Goal: Information Seeking & Learning: Find specific fact

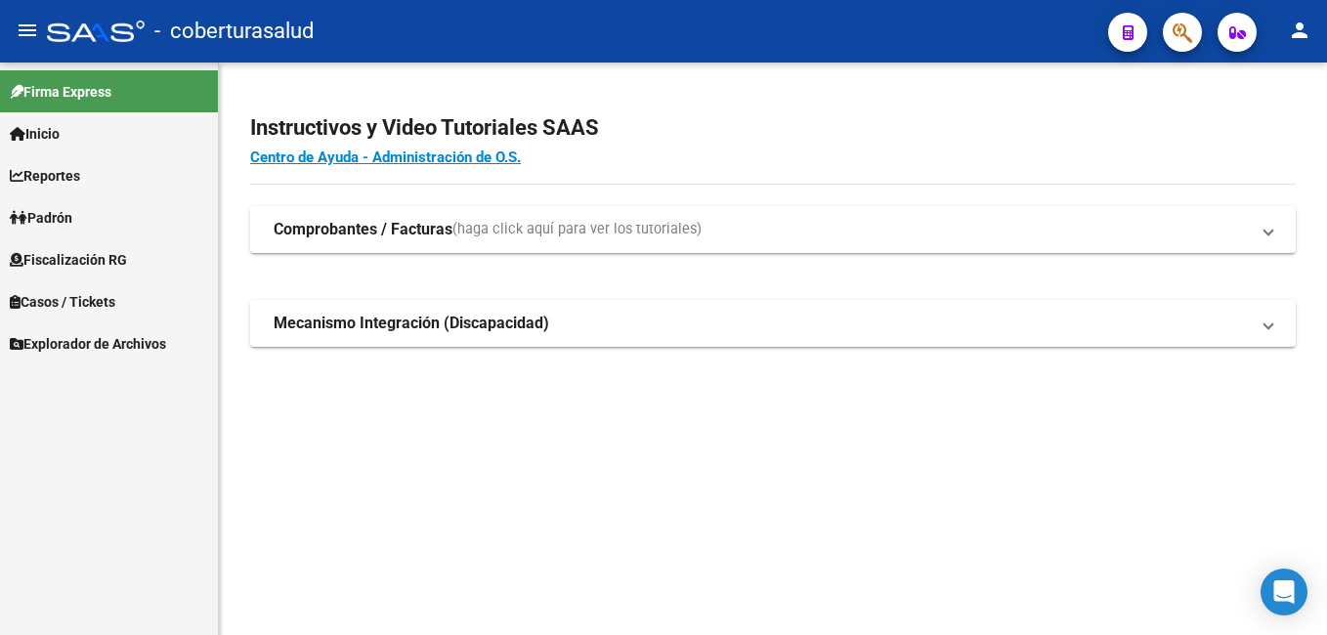
click at [80, 180] on span "Reportes" at bounding box center [45, 175] width 70 height 21
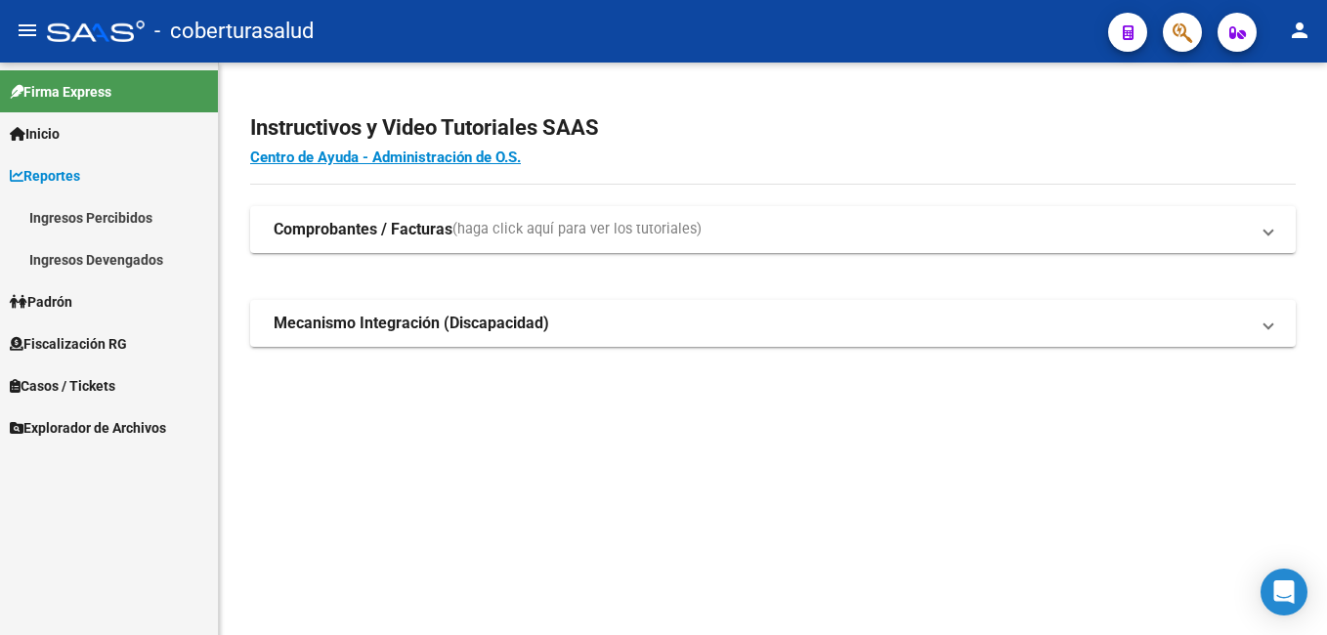
click at [112, 249] on link "Ingresos Devengados" at bounding box center [109, 259] width 218 height 42
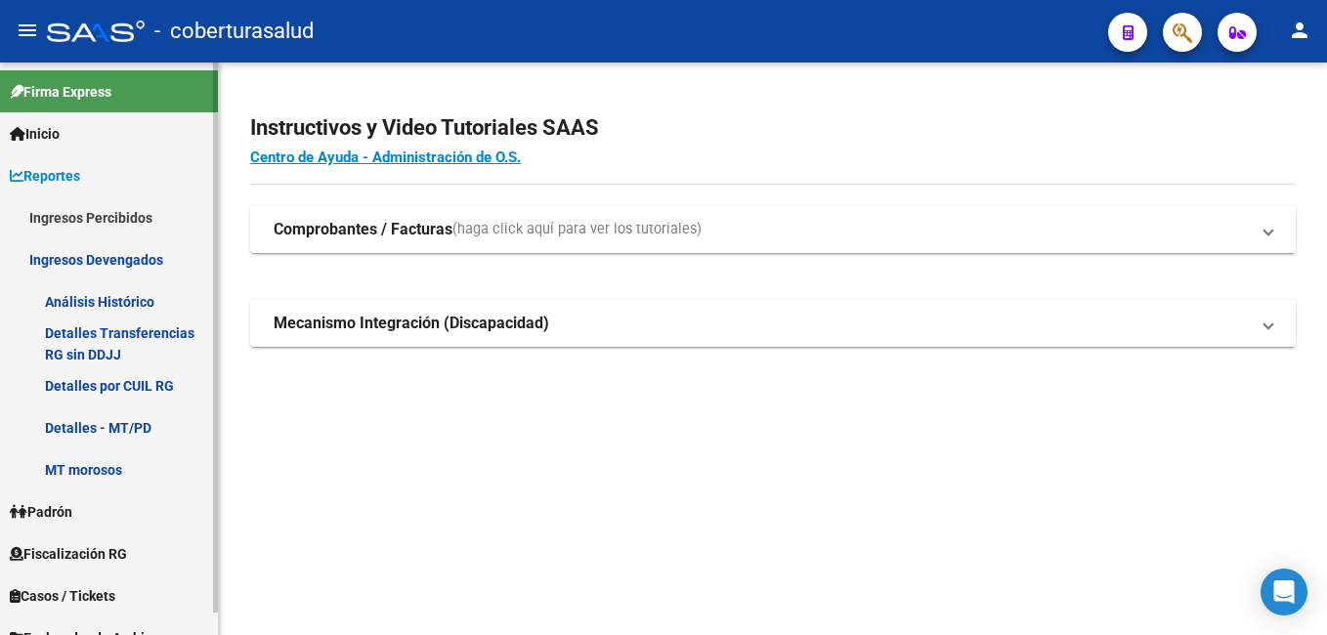
click at [121, 353] on link "Detalles Transferencias RG sin DDJJ" at bounding box center [109, 343] width 218 height 42
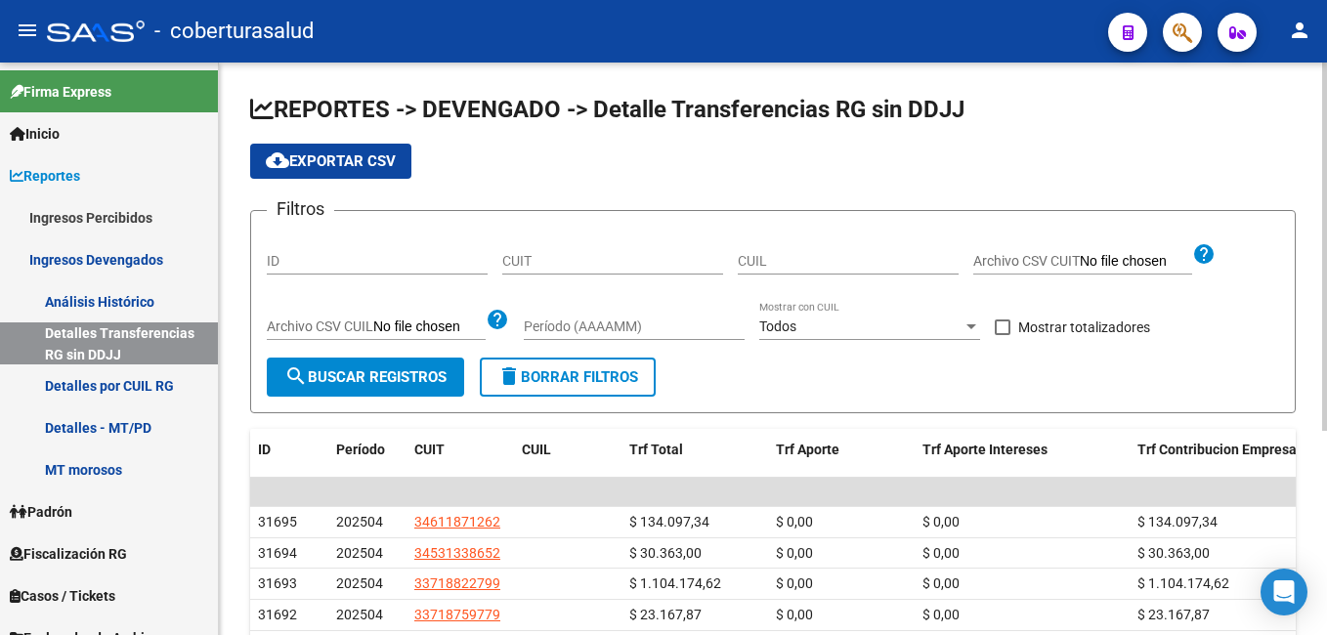
click at [543, 249] on div "CUIT" at bounding box center [612, 255] width 221 height 39
click at [543, 262] on input "CUIT" at bounding box center [612, 261] width 221 height 17
click at [561, 264] on input "CUIT" at bounding box center [612, 261] width 221 height 17
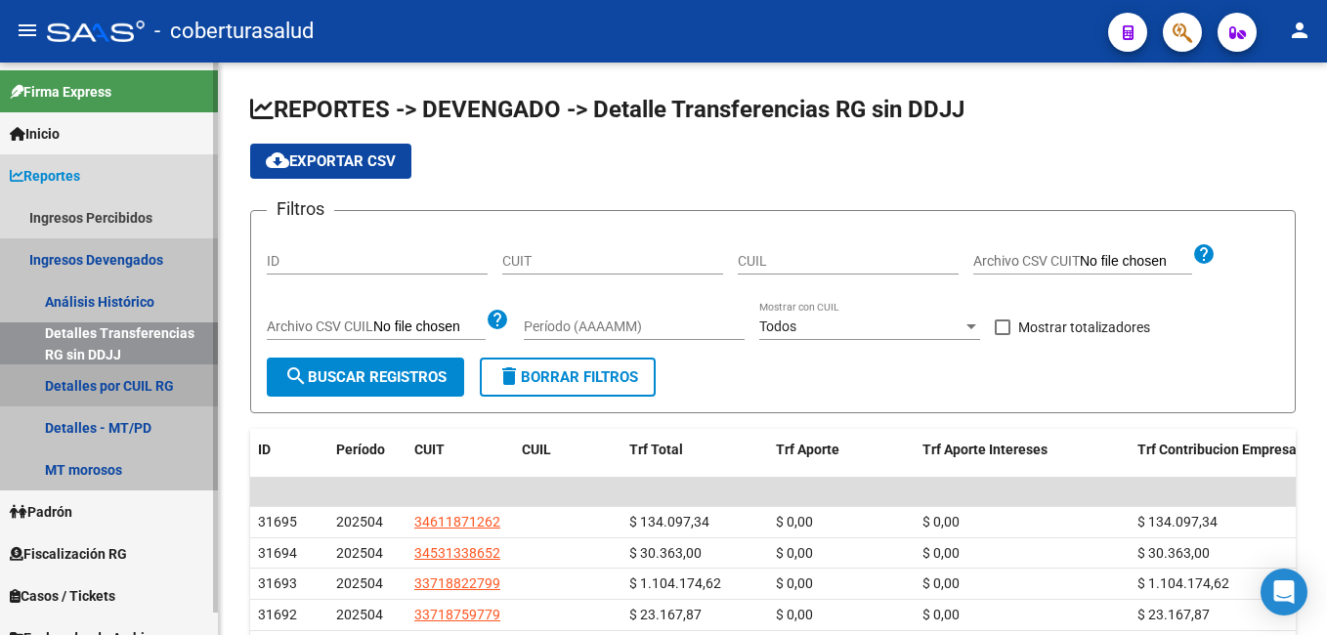
click at [143, 378] on link "Detalles por CUIL RG" at bounding box center [109, 386] width 218 height 42
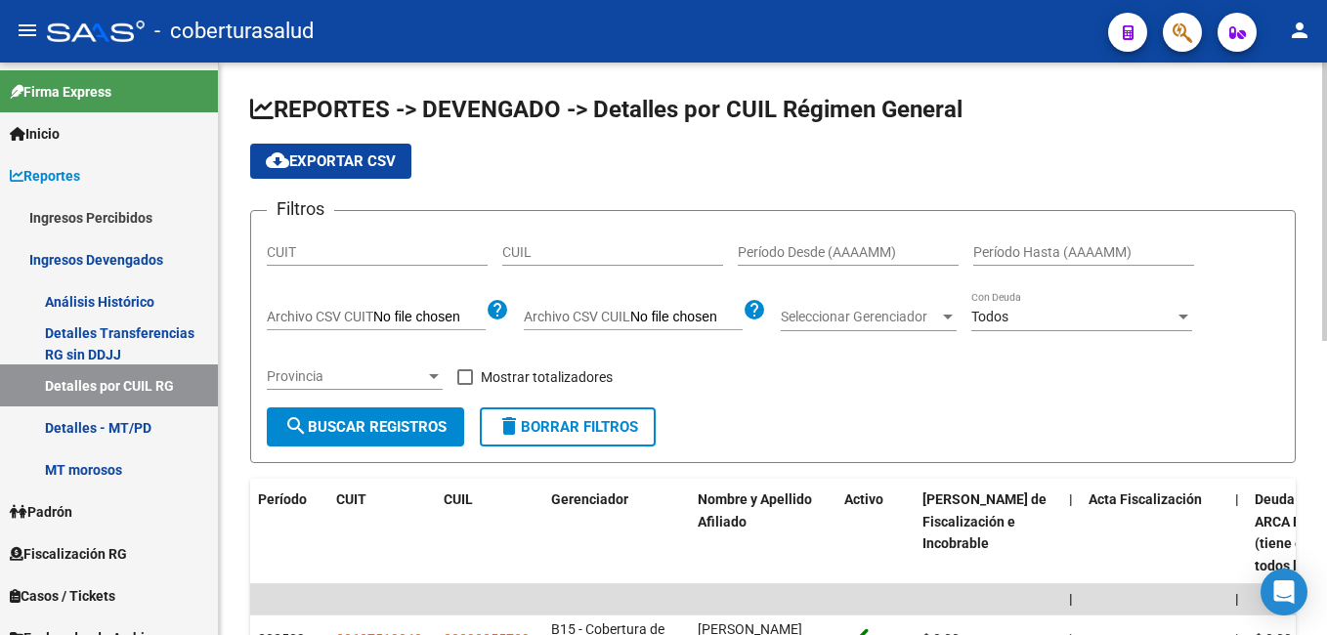
click at [549, 252] on input "CUIL" at bounding box center [612, 252] width 221 height 17
paste input "20-94105627-0"
type input "20-94105627-0"
click at [400, 413] on button "search Buscar Registros" at bounding box center [365, 427] width 197 height 39
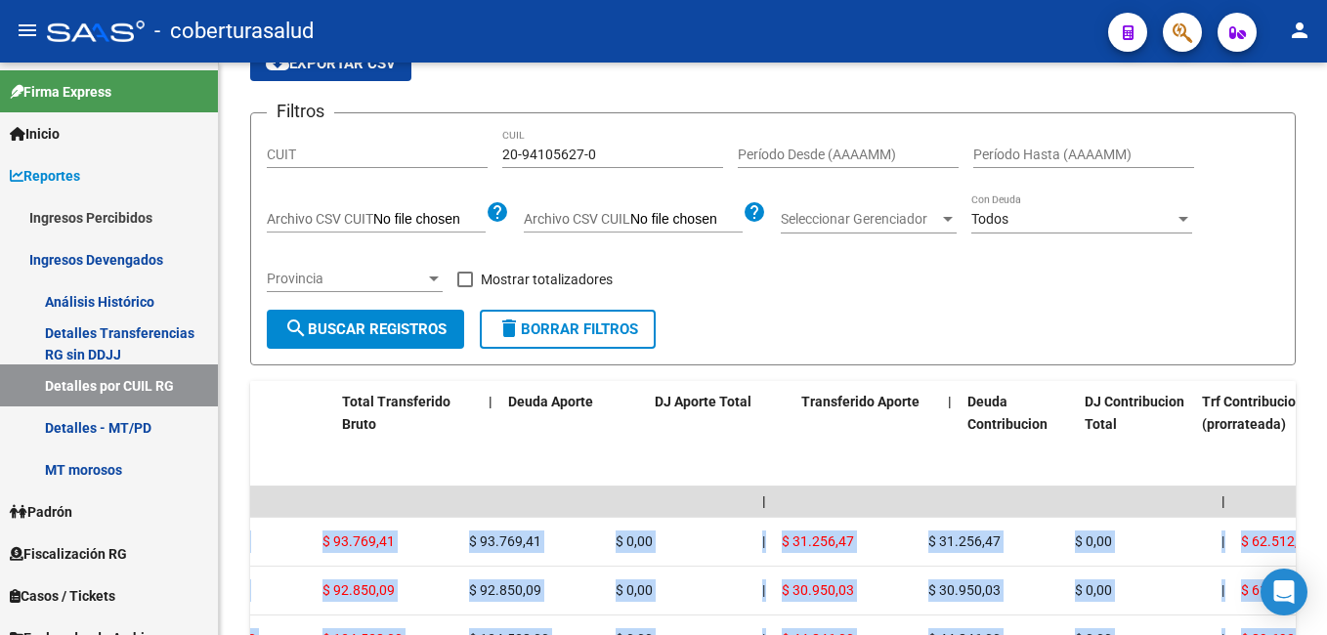
scroll to position [0, 1790]
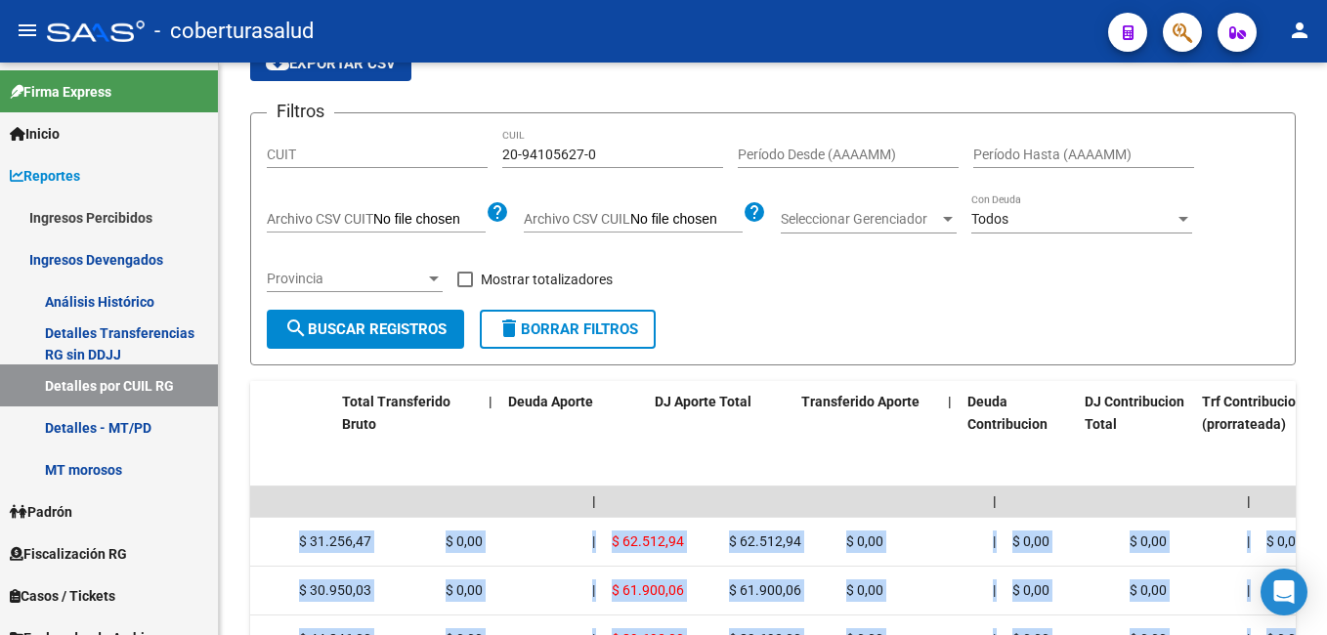
drag, startPoint x: 501, startPoint y: 527, endPoint x: 1330, endPoint y: 525, distance: 828.7
click at [1326, 525] on html "menu - coberturasalud person Firma Express Inicio Calendario SSS Instructivos C…" at bounding box center [663, 317] width 1327 height 635
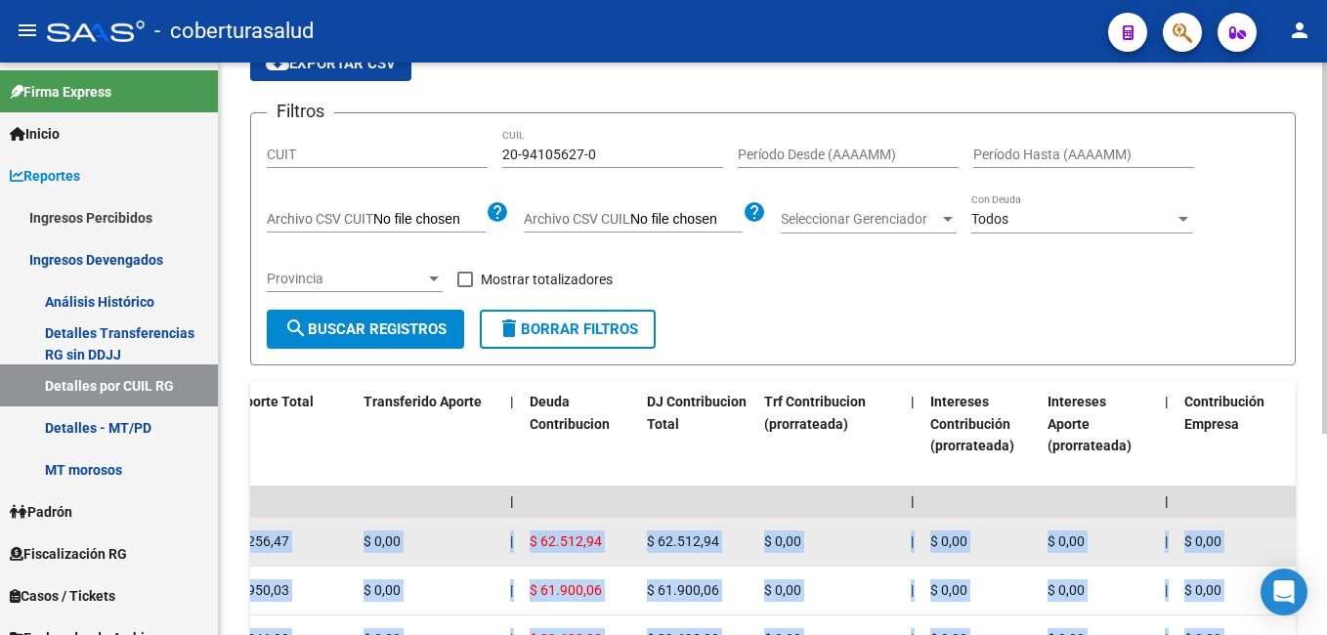
click at [877, 537] on div "$ 0,00" at bounding box center [829, 542] width 131 height 22
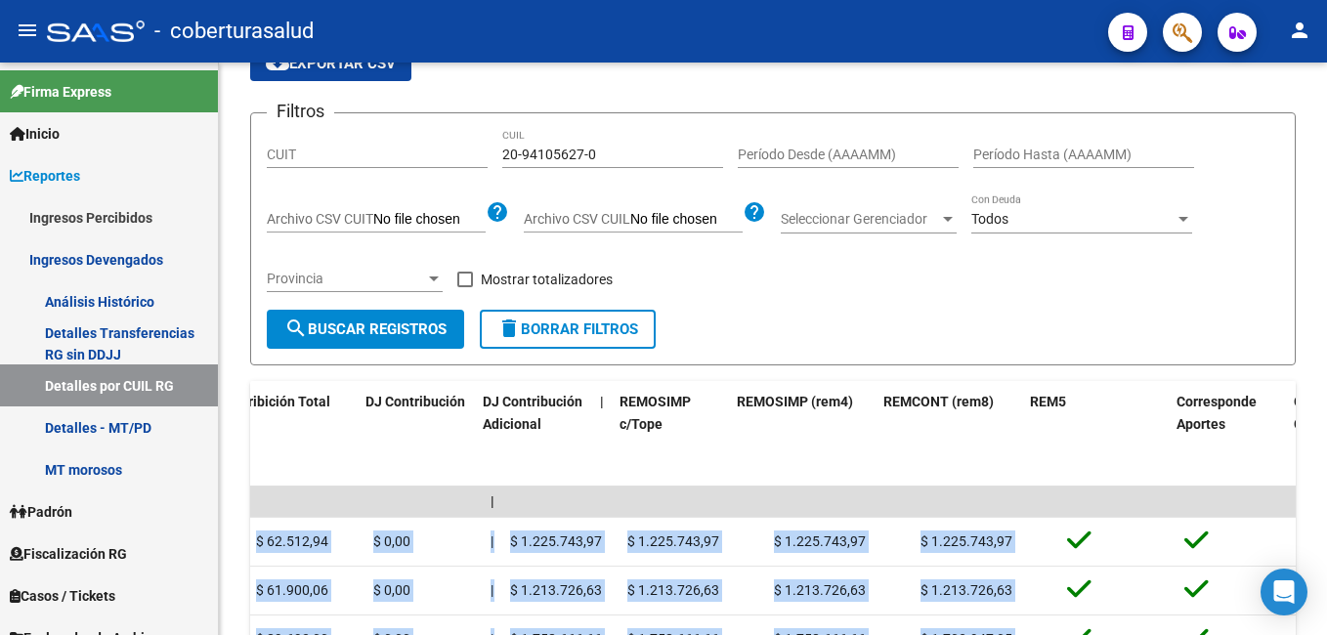
drag, startPoint x: 865, startPoint y: 530, endPoint x: 1330, endPoint y: 555, distance: 465.9
click at [1326, 555] on html "menu - coberturasalud person Firma Express Inicio Calendario SSS Instructivos C…" at bounding box center [663, 317] width 1327 height 635
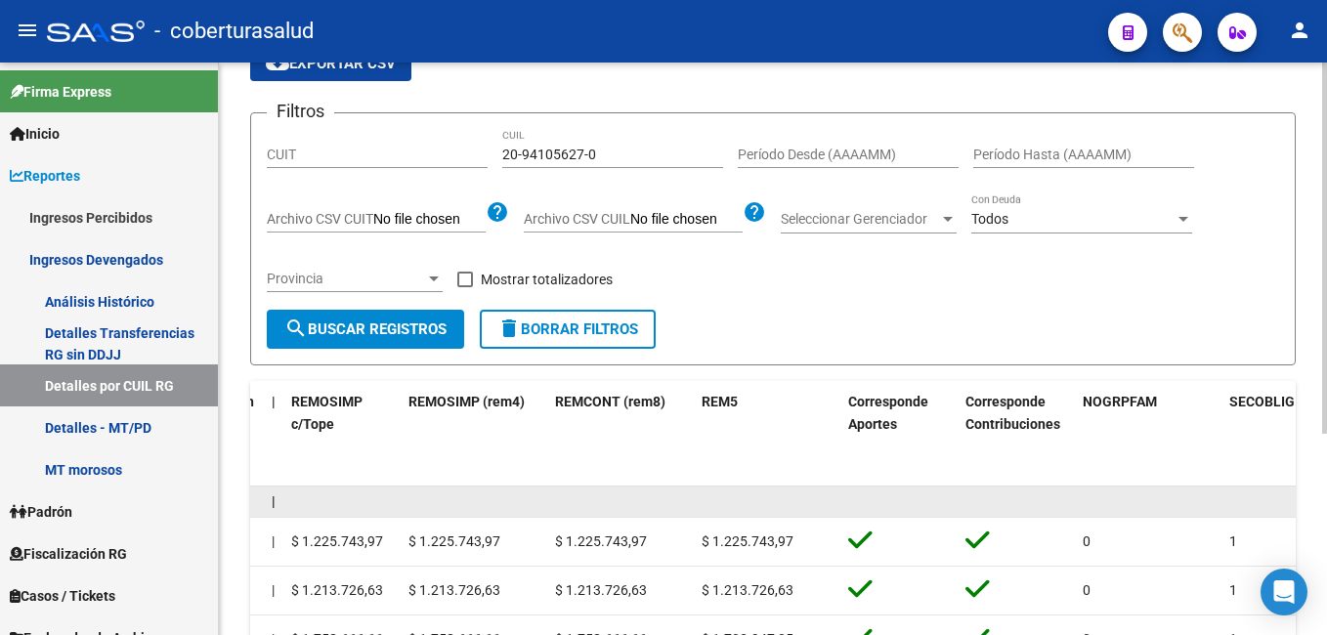
click at [752, 506] on datatable-body-cell at bounding box center [767, 502] width 147 height 30
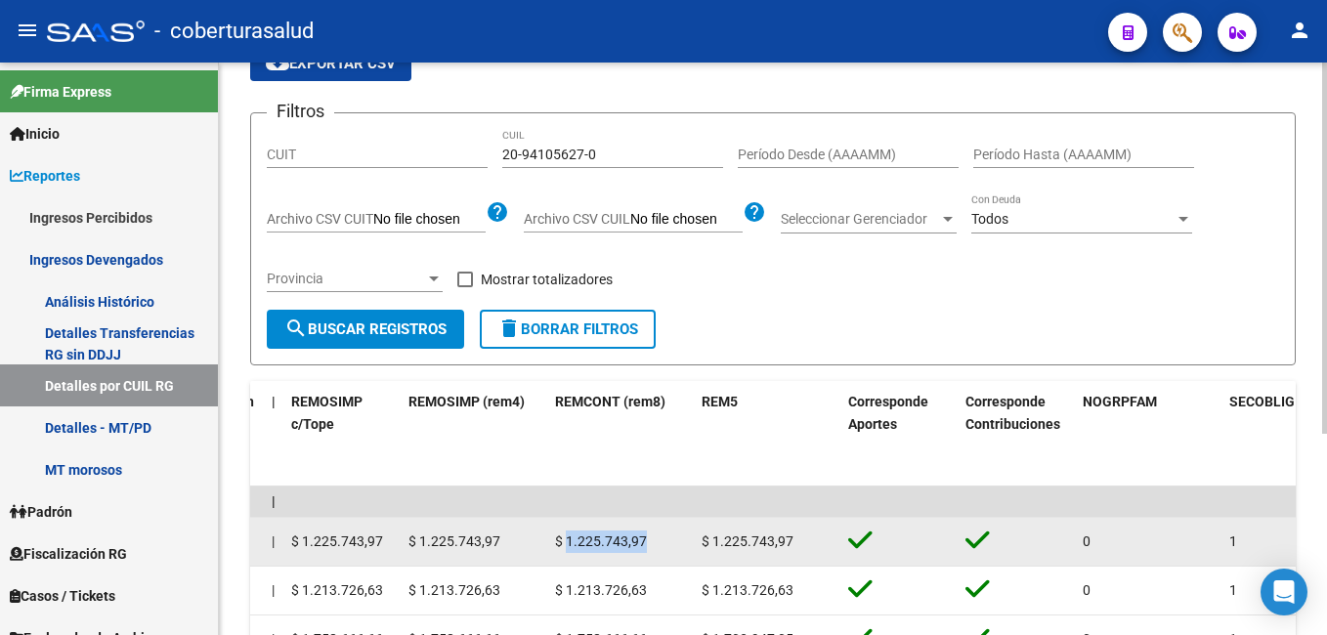
drag, startPoint x: 664, startPoint y: 540, endPoint x: 568, endPoint y: 534, distance: 96.0
click at [568, 534] on div "$ 1.225.743,97" at bounding box center [620, 542] width 131 height 22
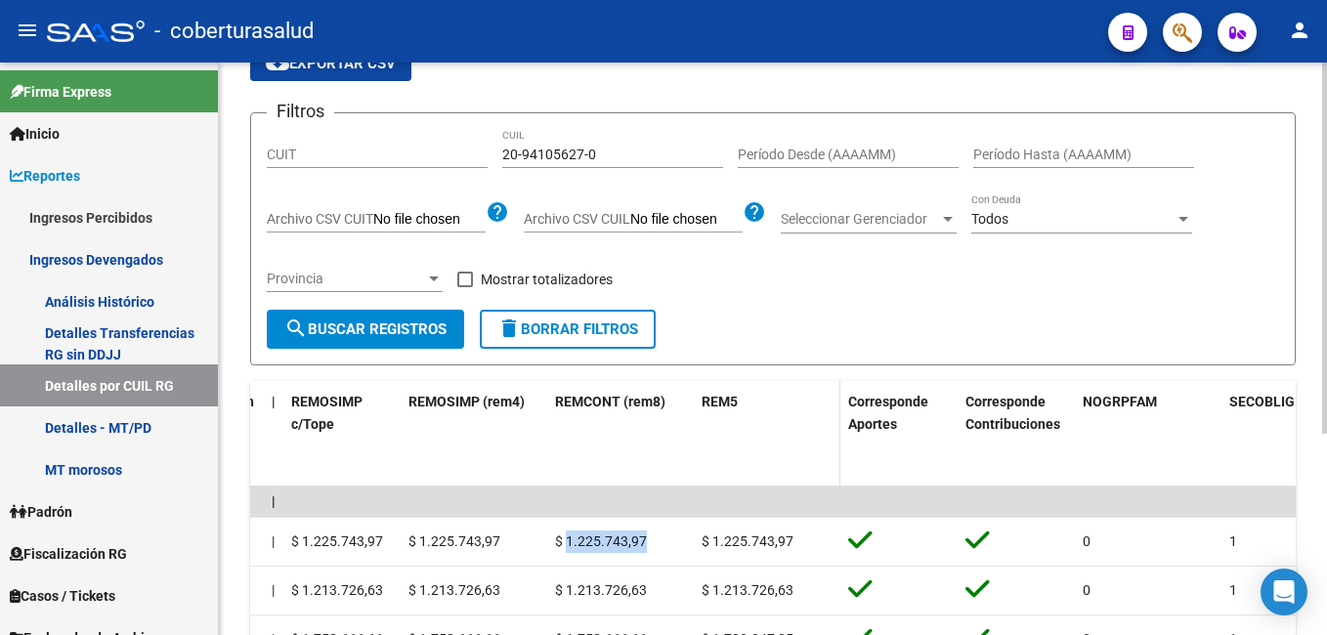
copy span "1.225.743,97"
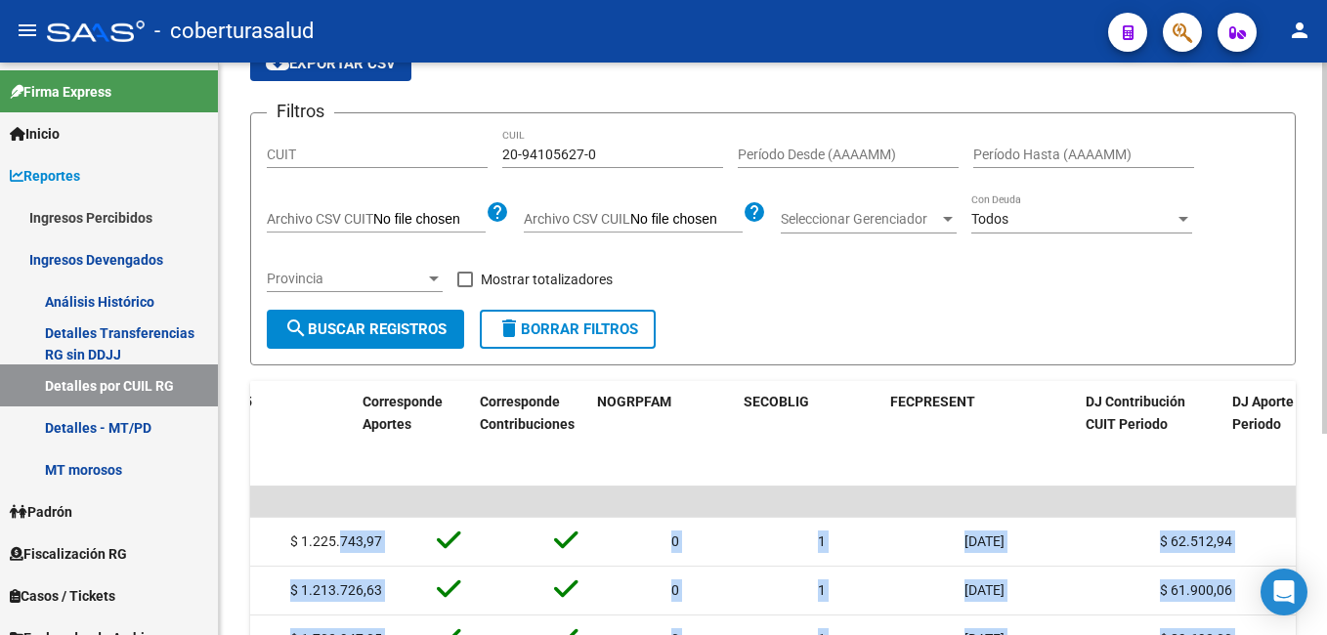
scroll to position [0, 4875]
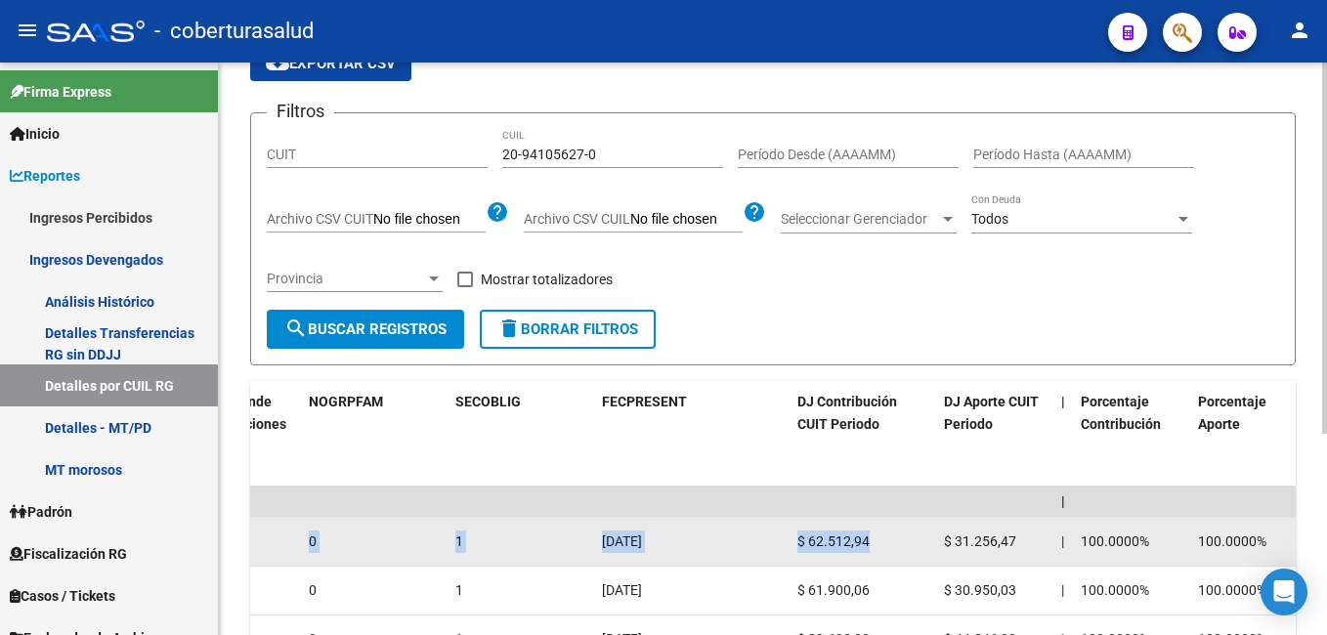
drag, startPoint x: 789, startPoint y: 537, endPoint x: 912, endPoint y: 546, distance: 123.4
click at [912, 546] on div "$ 62.512,94" at bounding box center [862, 542] width 131 height 22
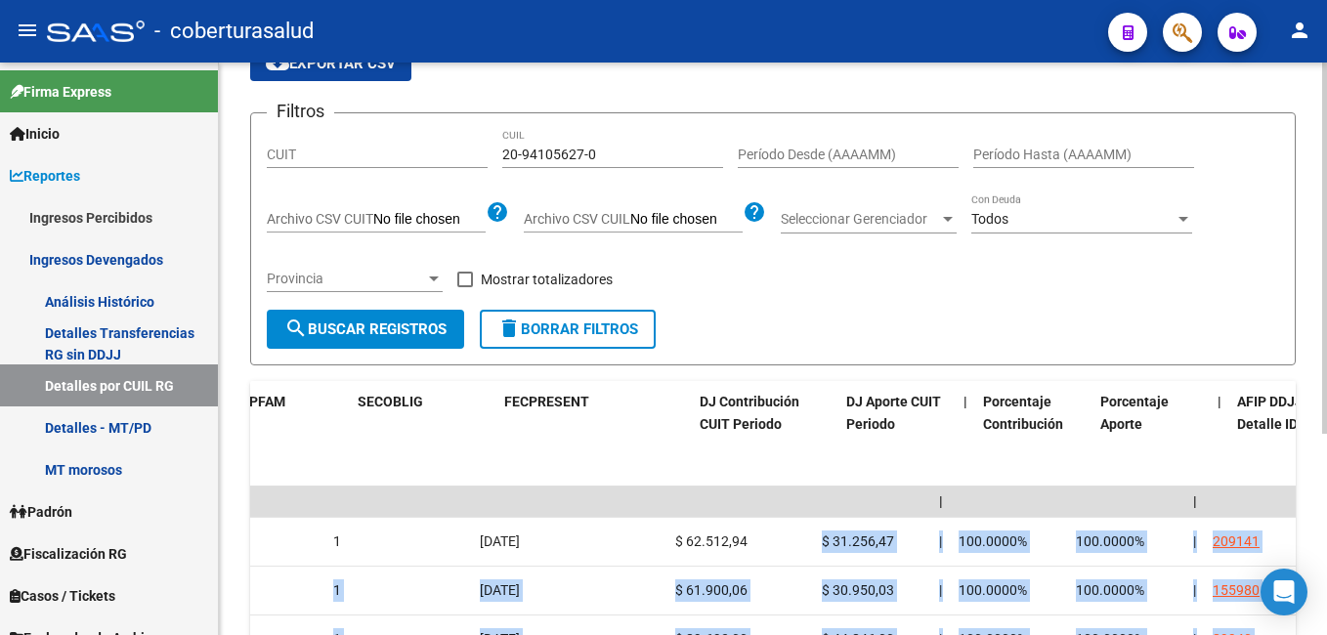
scroll to position [0, 5199]
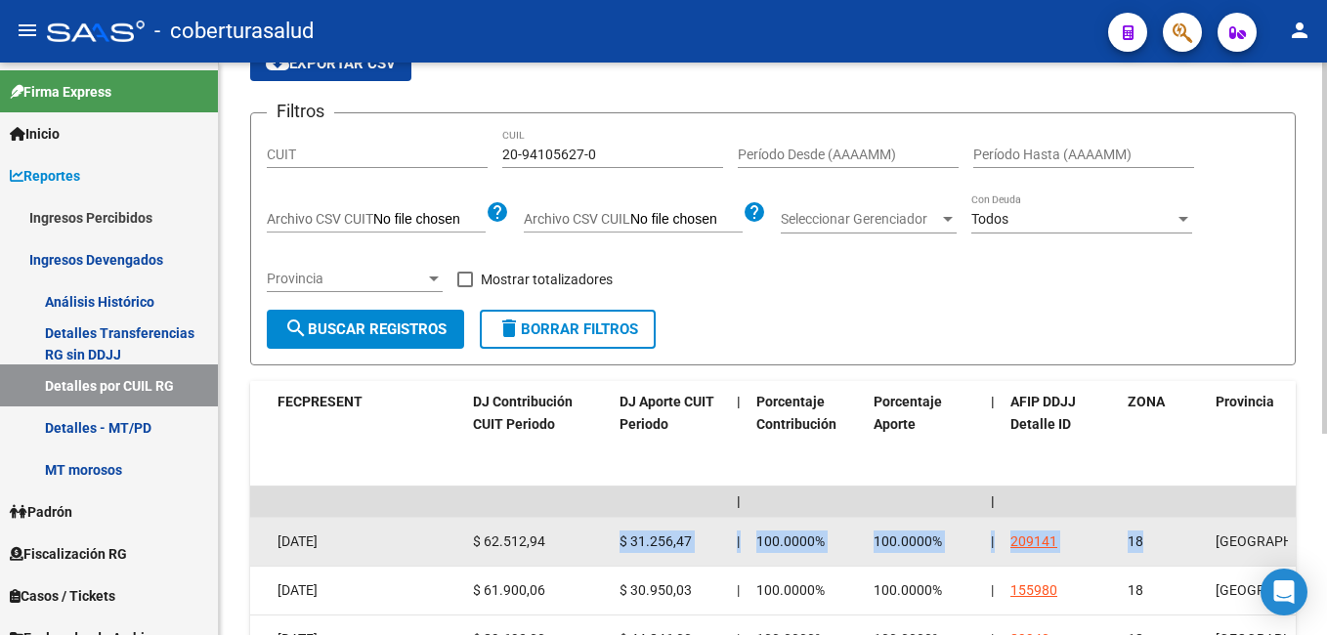
drag, startPoint x: 919, startPoint y: 546, endPoint x: 1195, endPoint y: 532, distance: 276.9
drag, startPoint x: 1195, startPoint y: 532, endPoint x: 1168, endPoint y: 540, distance: 28.7
click at [1168, 540] on div "18" at bounding box center [1164, 542] width 72 height 22
drag, startPoint x: 1168, startPoint y: 540, endPoint x: 1203, endPoint y: 540, distance: 35.2
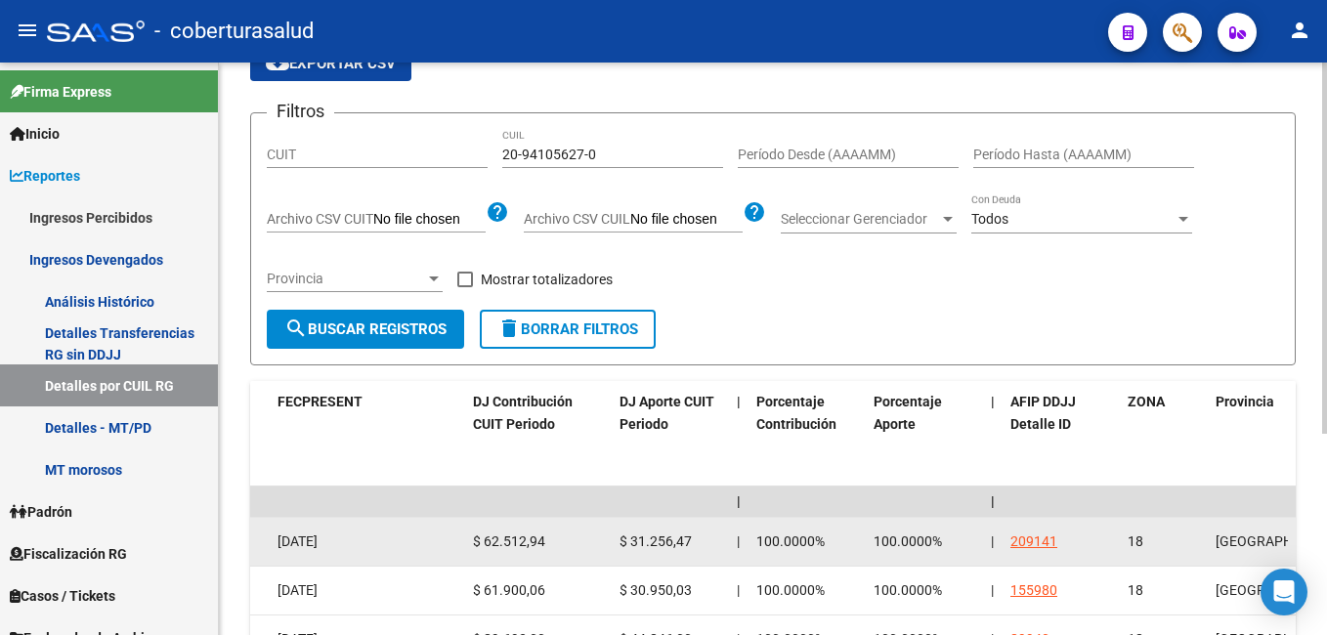
click at [1203, 540] on datatable-body-cell "18" at bounding box center [1164, 542] width 88 height 48
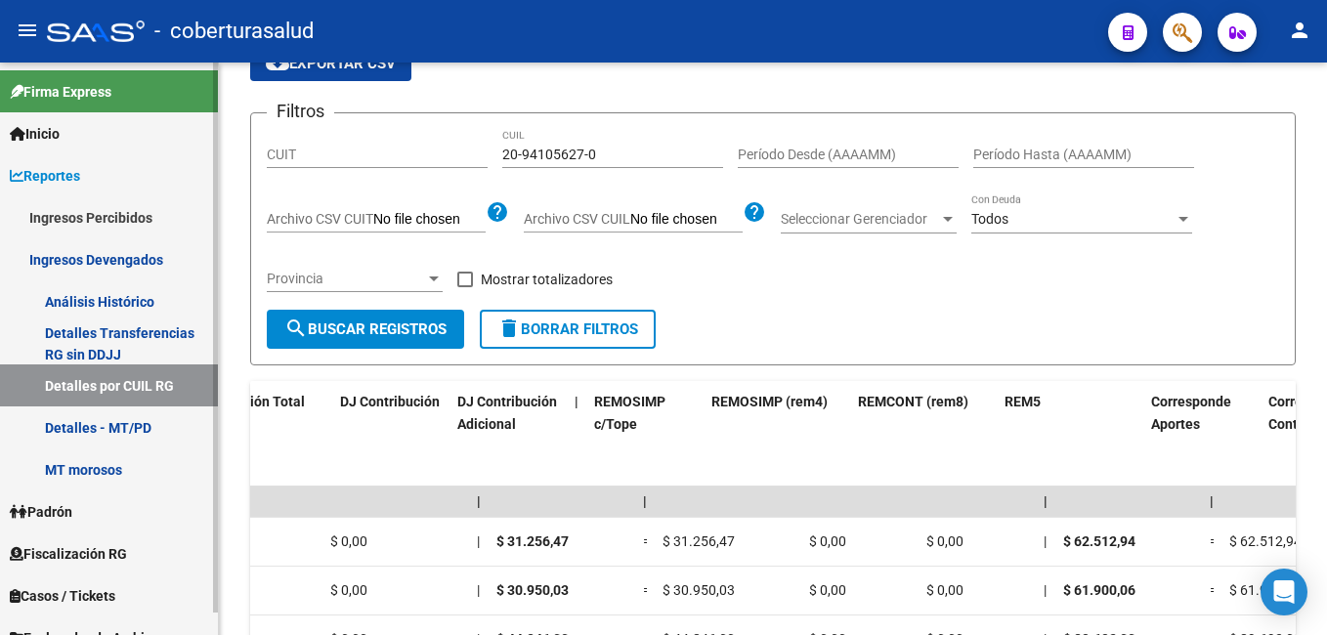
drag, startPoint x: 301, startPoint y: 525, endPoint x: 143, endPoint y: 525, distance: 158.3
click at [143, 525] on mat-sidenav-container "Firma Express Inicio Calendario SSS Instructivos Contacto OS Reportes Ingresos …" at bounding box center [663, 349] width 1327 height 573
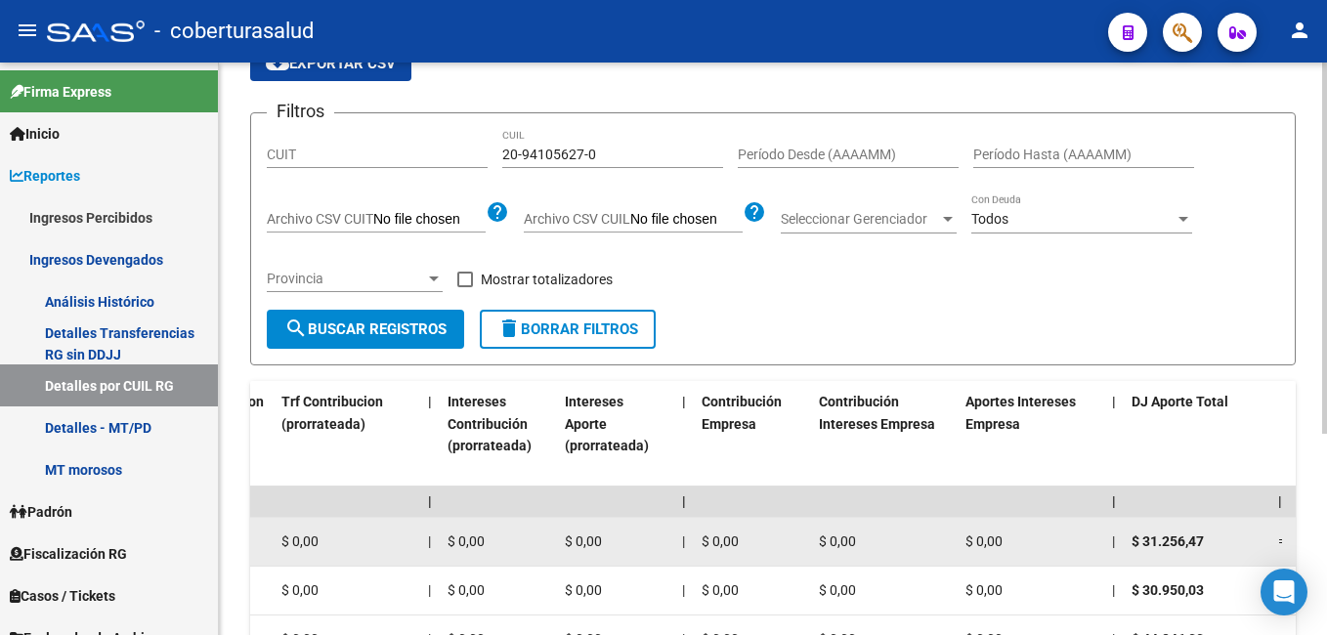
click at [524, 540] on div "$ 0,00" at bounding box center [499, 542] width 102 height 22
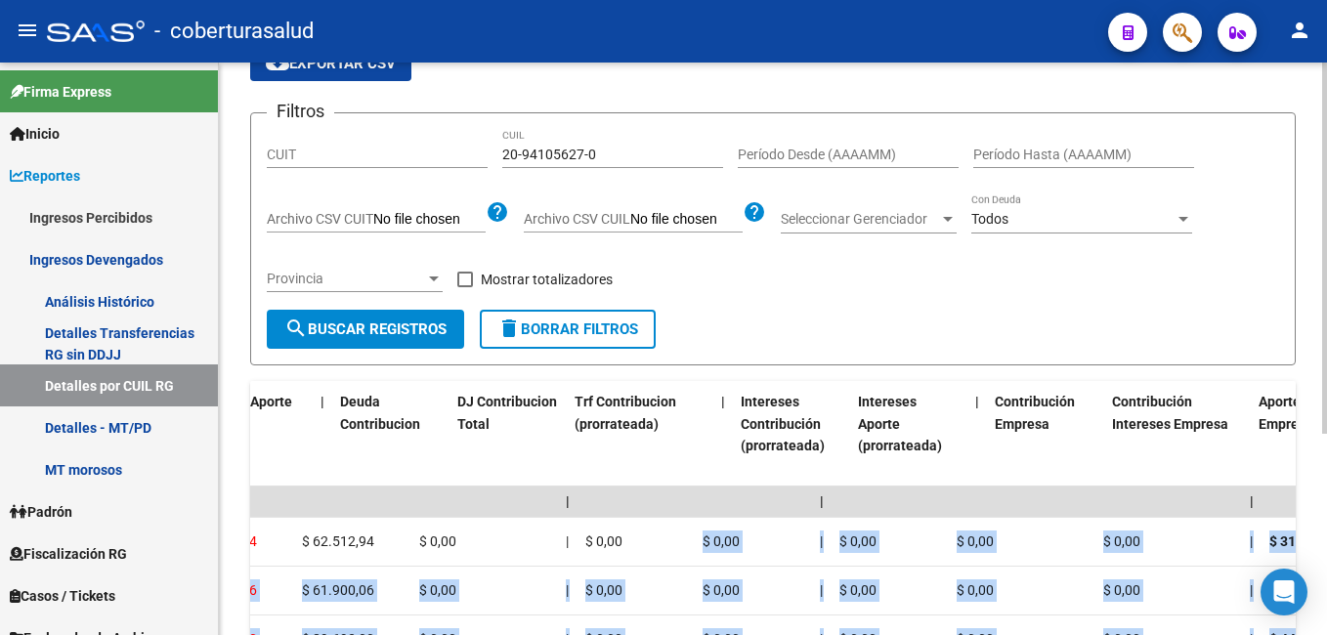
scroll to position [0, 1602]
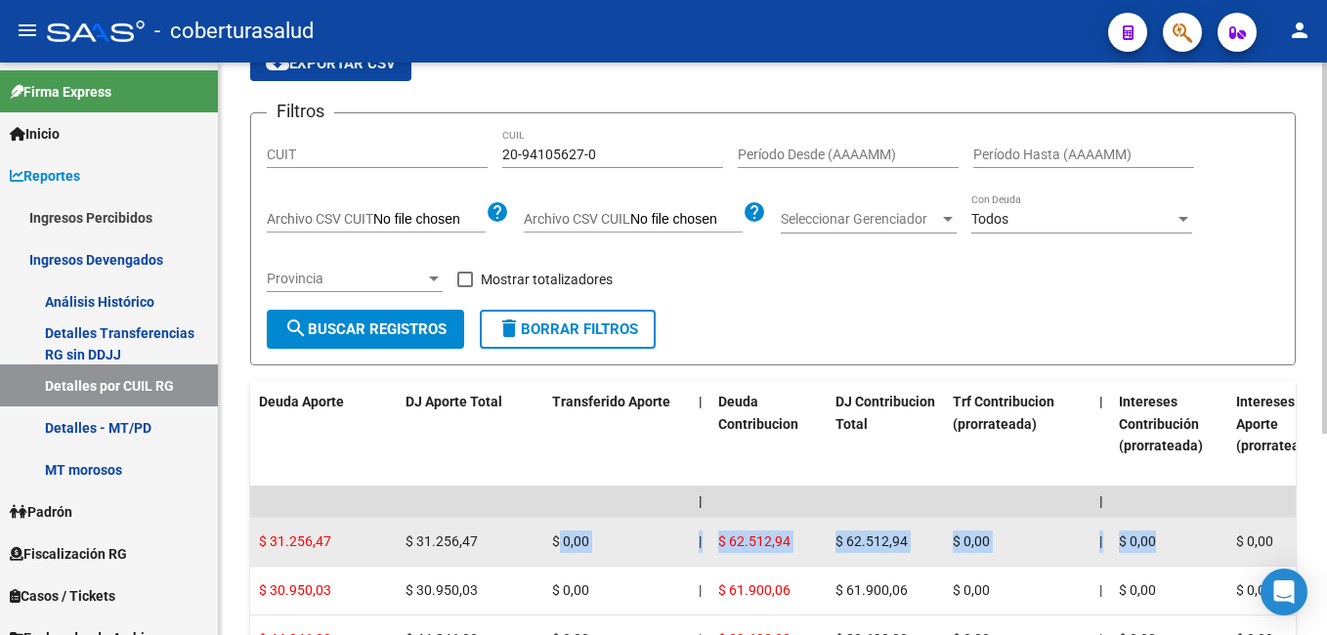
drag, startPoint x: 524, startPoint y: 540, endPoint x: 556, endPoint y: 545, distance: 32.6
click at [1007, 547] on div "$ 0,00" at bounding box center [1018, 542] width 131 height 22
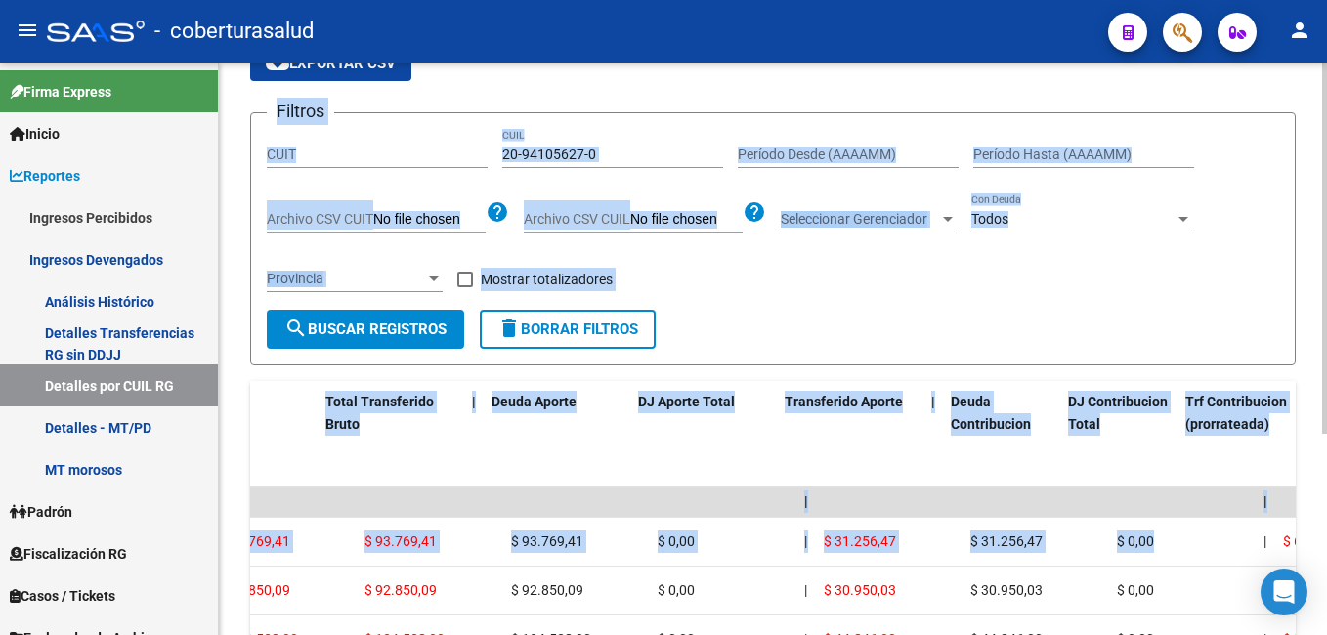
scroll to position [0, 655]
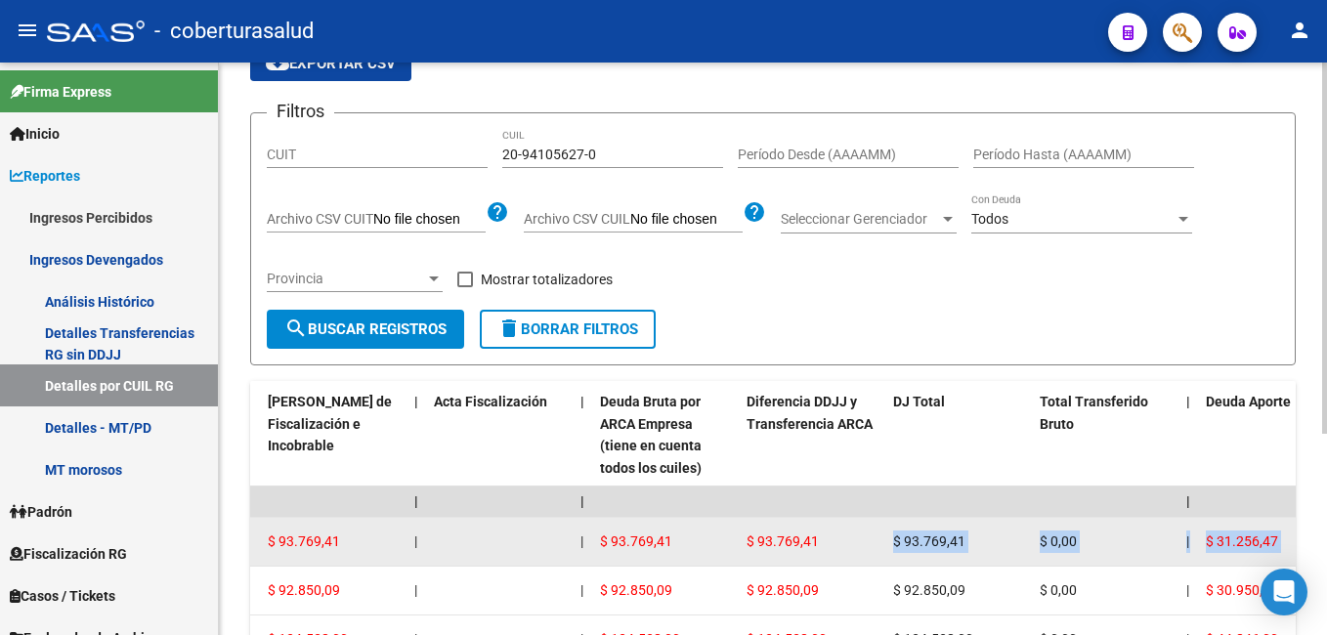
drag, startPoint x: 606, startPoint y: 541, endPoint x: 848, endPoint y: 533, distance: 242.5
click at [1149, 541] on div "$ 0,00" at bounding box center [1105, 542] width 131 height 22
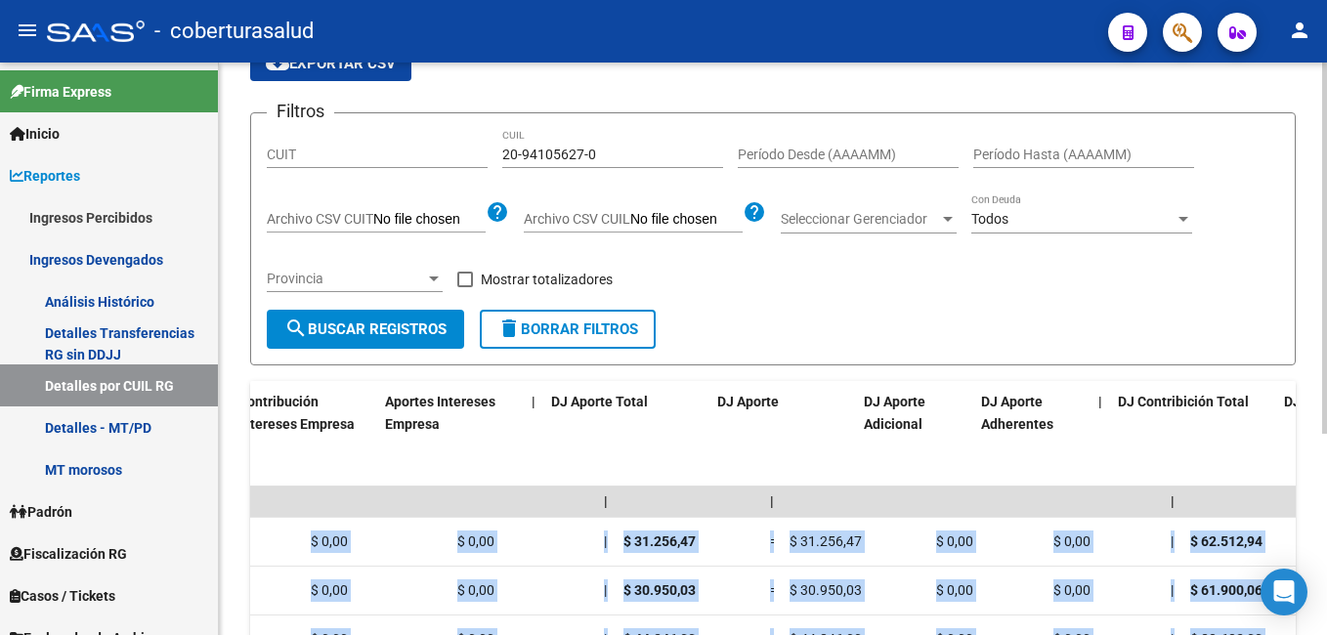
scroll to position [0, 3149]
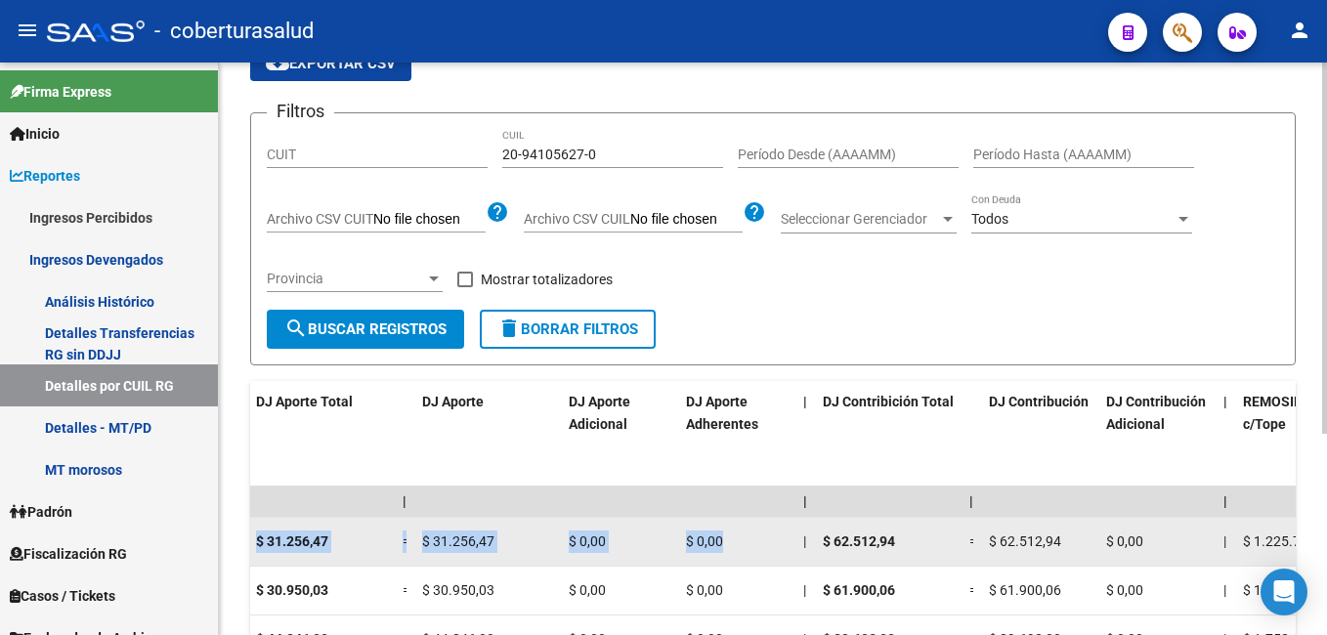
drag, startPoint x: 782, startPoint y: 548, endPoint x: 726, endPoint y: 558, distance: 56.6
click at [726, 558] on div "202508 30711902011 20941056270 B15 - Cobertura de [PERSON_NAME] [PERSON_NAME] E…" at bounding box center [223, 542] width 6245 height 49
drag, startPoint x: 726, startPoint y: 558, endPoint x: 632, endPoint y: 542, distance: 95.1
click at [632, 542] on div "$ 0,00" at bounding box center [620, 542] width 102 height 22
